Goal: Transaction & Acquisition: Download file/media

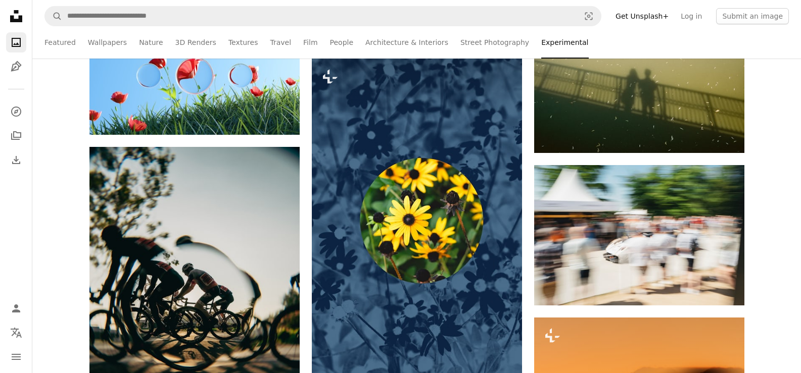
scroll to position [18896, 0]
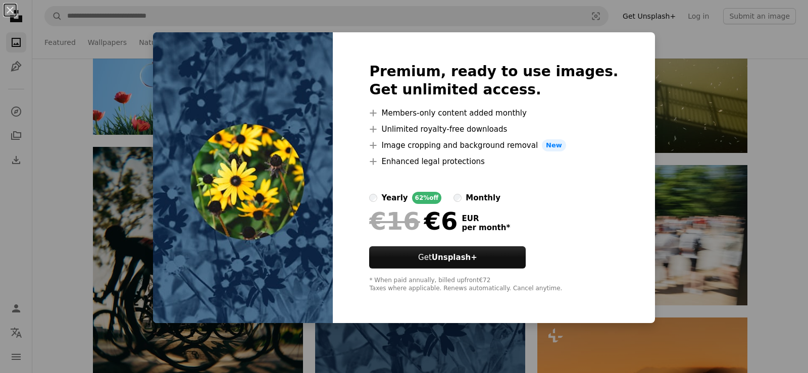
click at [701, 110] on div "An X shape Premium, ready to use images. Get unlimited access. A plus sign Memb…" at bounding box center [404, 186] width 808 height 373
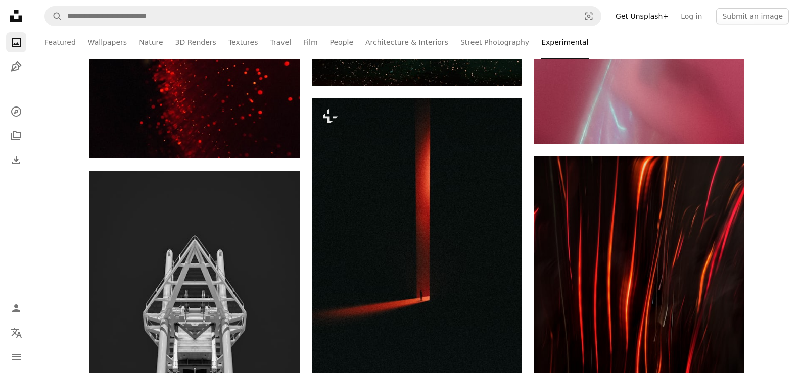
scroll to position [21068, 0]
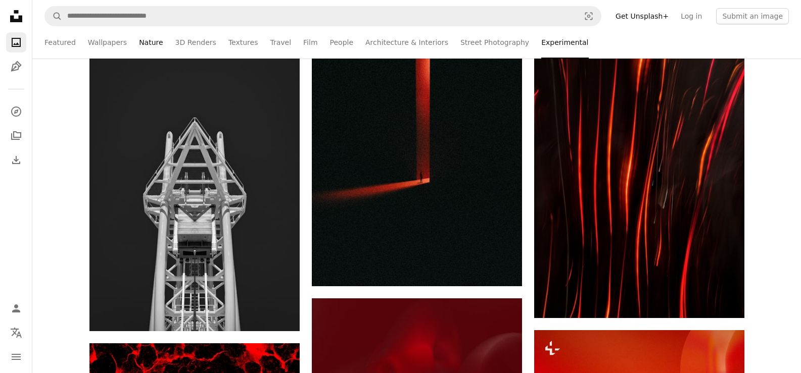
click at [139, 38] on link "Nature" at bounding box center [151, 42] width 24 height 32
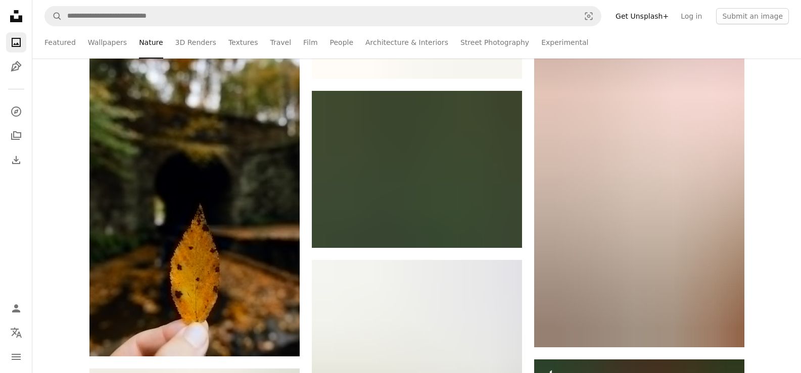
scroll to position [1162, 0]
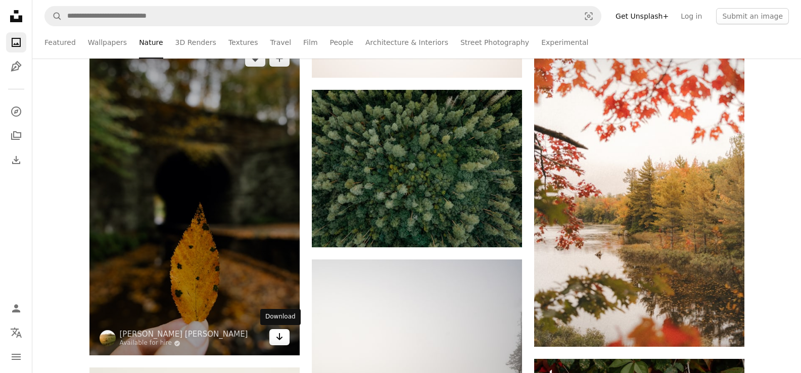
click at [274, 335] on link "Arrow pointing down" at bounding box center [279, 337] width 20 height 16
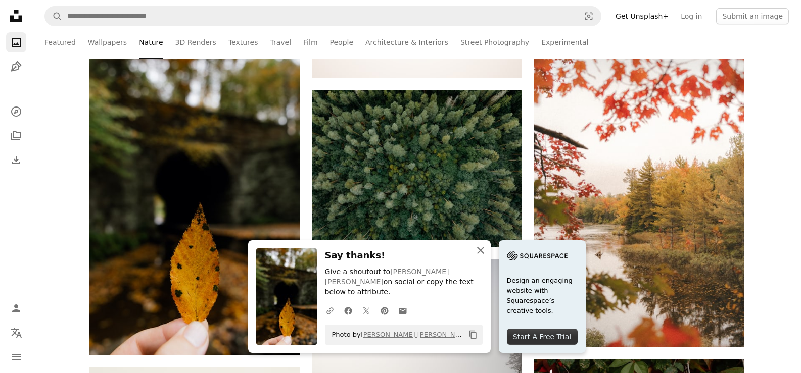
click at [476, 257] on icon "An X shape" at bounding box center [480, 251] width 12 height 12
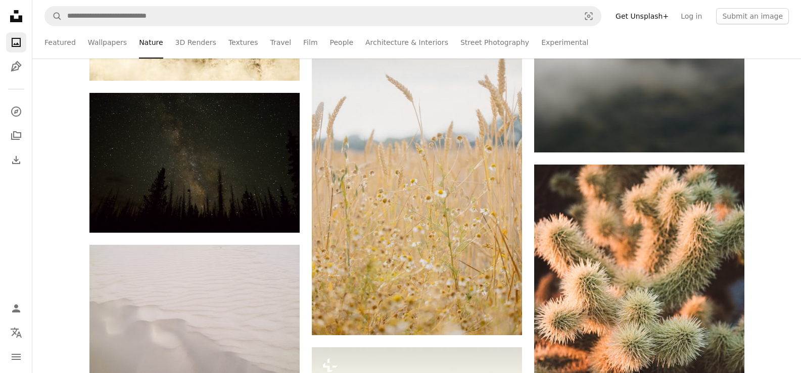
scroll to position [24099, 0]
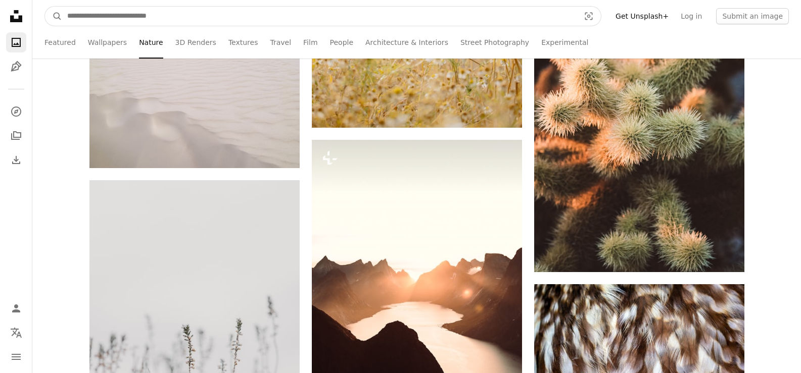
click at [84, 9] on input "Find visuals sitewide" at bounding box center [319, 16] width 514 height 19
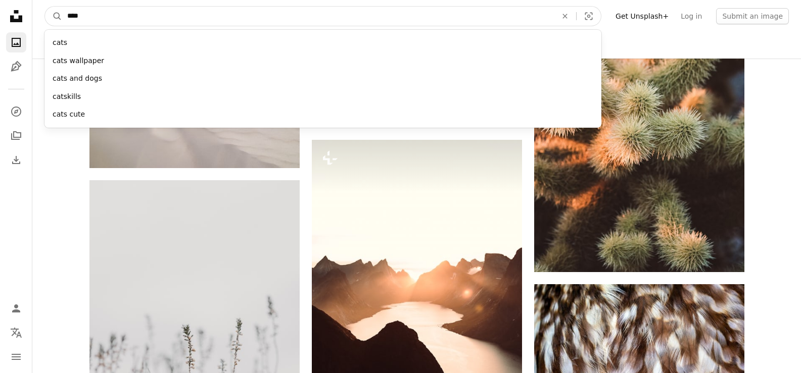
type input "****"
click at [45, 7] on button "A magnifying glass" at bounding box center [53, 16] width 17 height 19
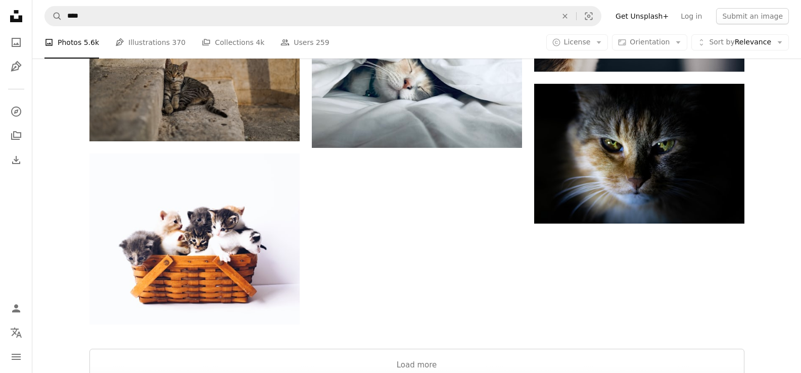
scroll to position [1667, 0]
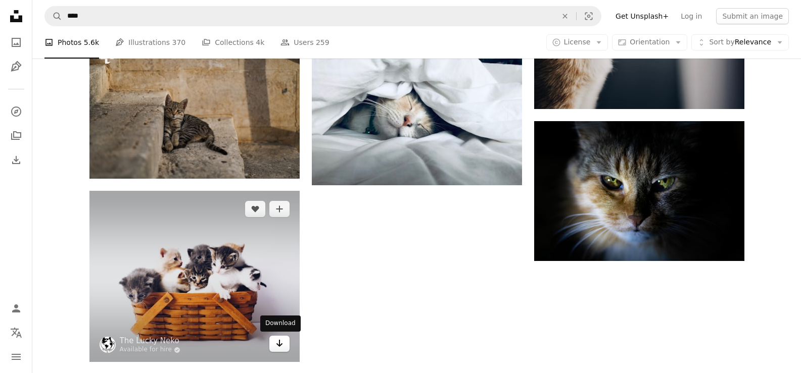
click at [282, 342] on icon "Arrow pointing down" at bounding box center [279, 343] width 8 height 12
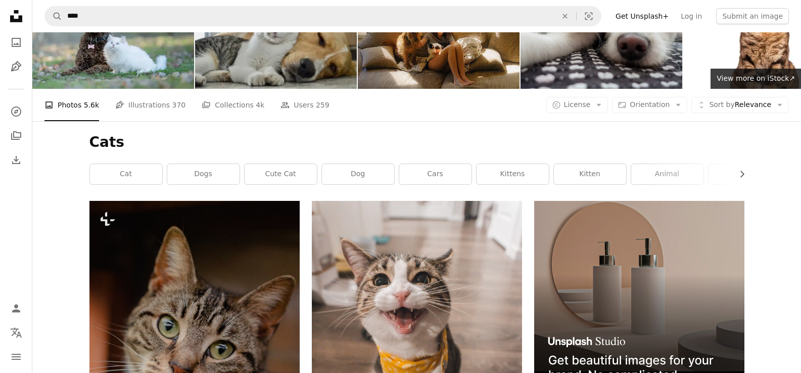
scroll to position [51, 0]
